Goal: Navigation & Orientation: Find specific page/section

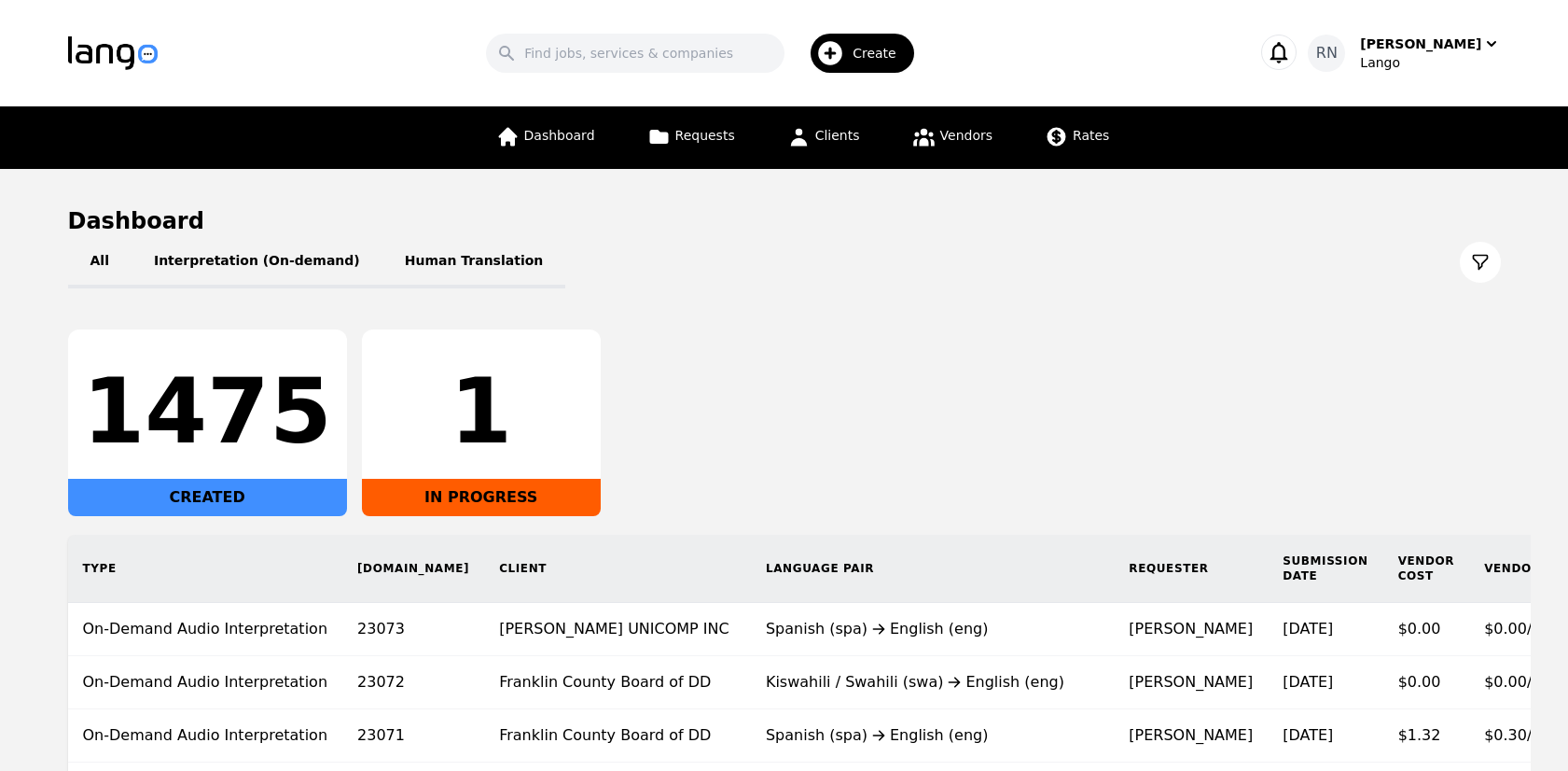
click at [583, 392] on div "1475 CREATED 1 IN PROGRESS" at bounding box center [785, 422] width 1433 height 186
